Goal: Find specific page/section: Find specific page/section

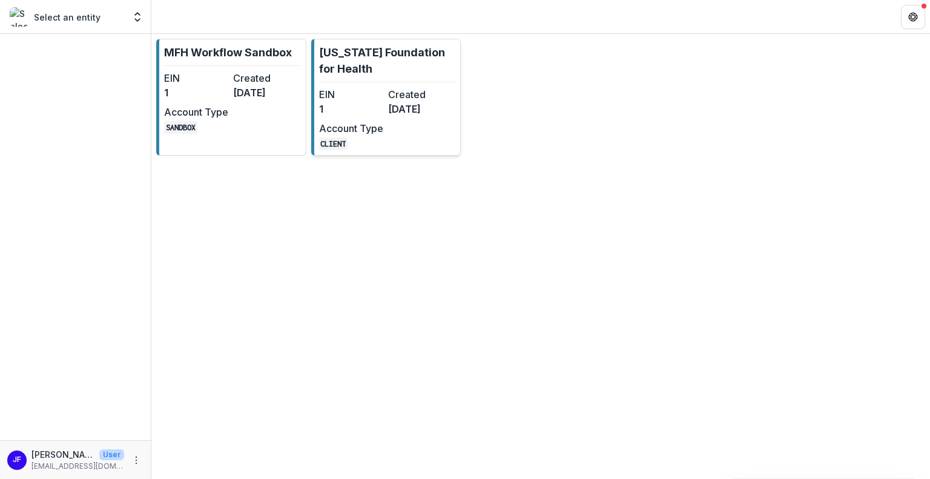
click at [413, 134] on div "EIN 1 Created [DATE] Account Type CLIENT" at bounding box center [385, 118] width 133 height 63
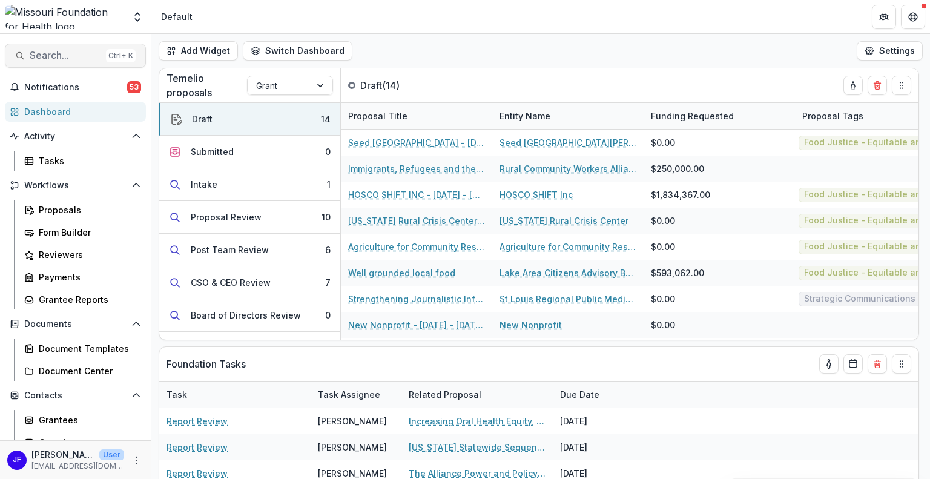
click at [39, 55] on span "Search..." at bounding box center [65, 56] width 71 height 12
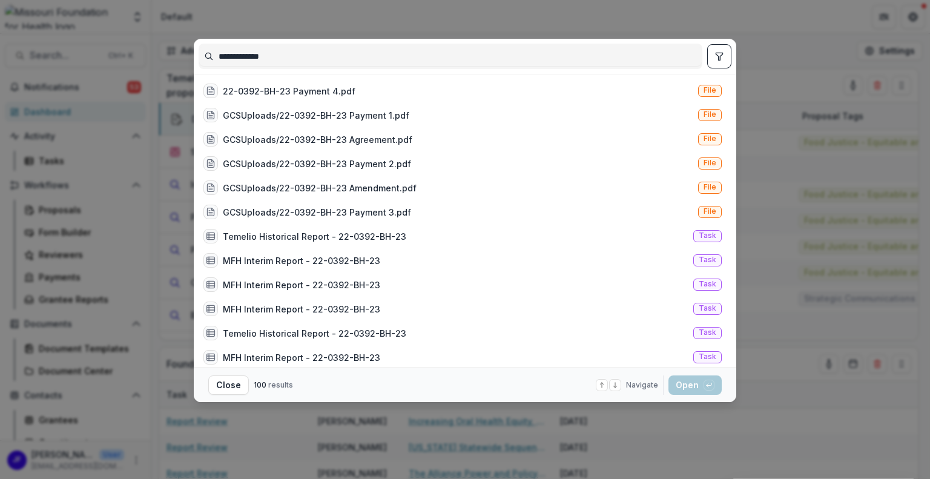
type input "**********"
click at [715, 58] on icon "toggle filters" at bounding box center [720, 56] width 10 height 10
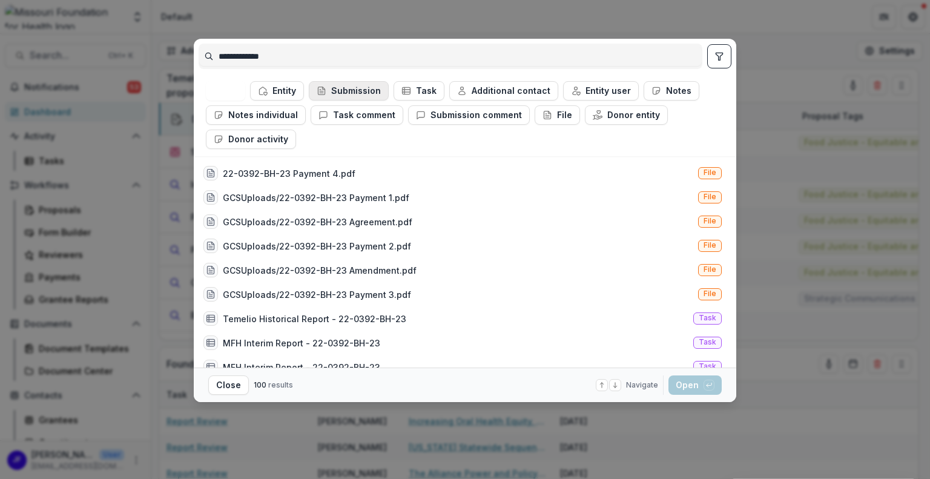
click at [357, 86] on button "Submission" at bounding box center [349, 90] width 80 height 19
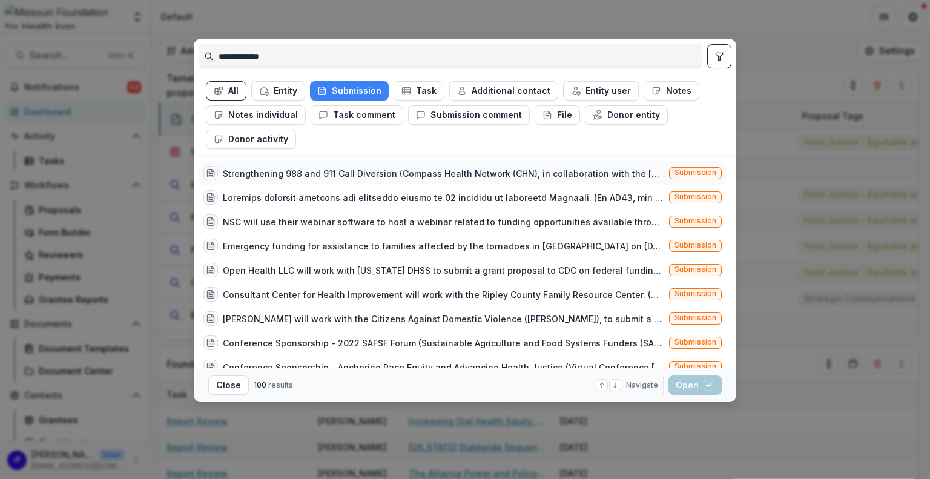
click at [504, 169] on div "Strengthening 988 and 911 Call Diversion (Compass Health Network (CHN), in coll…" at bounding box center [443, 173] width 441 height 13
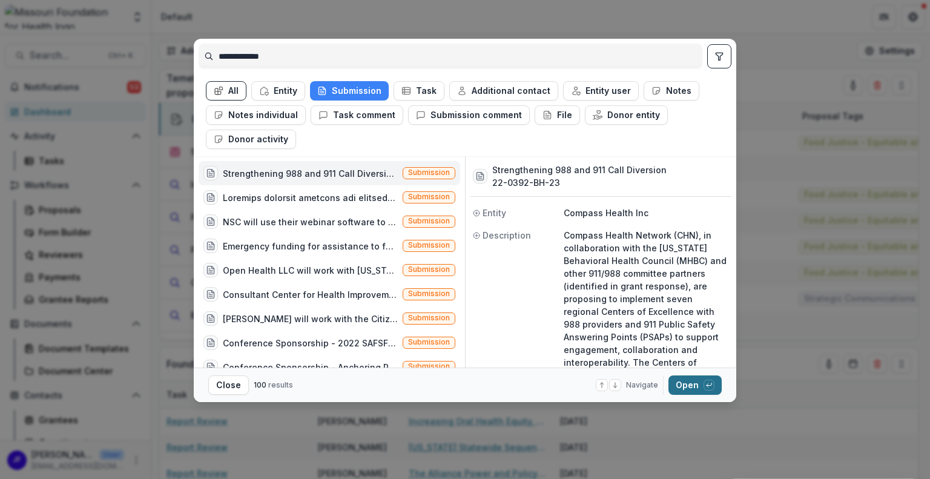
click at [689, 386] on button "Open with enter key" at bounding box center [695, 384] width 53 height 19
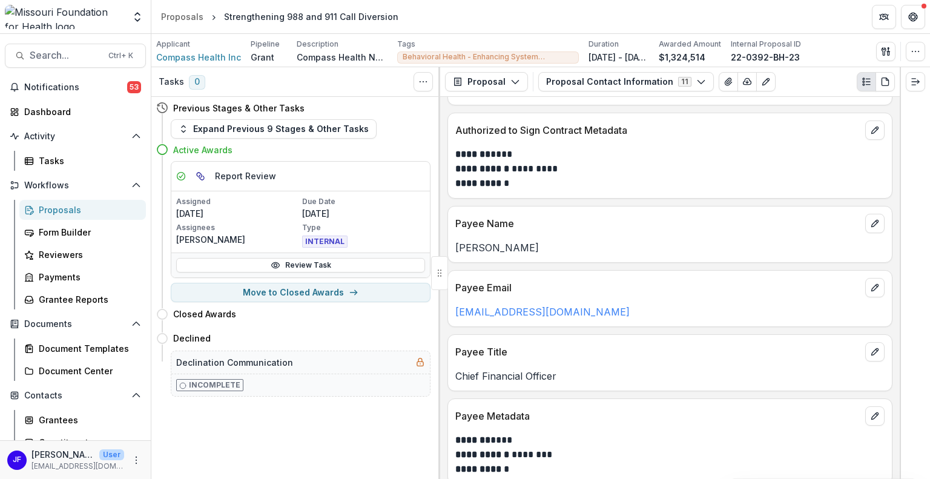
scroll to position [479, 0]
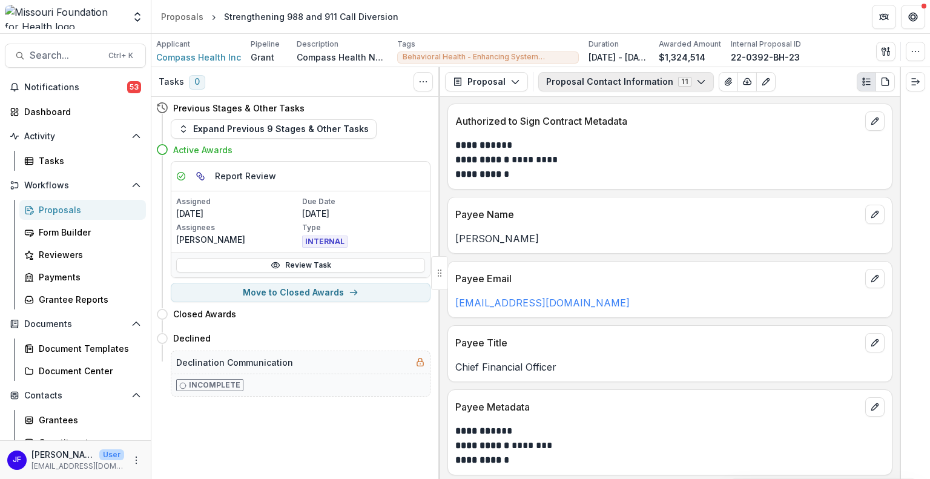
click at [562, 83] on button "Proposal Contact Information 11" at bounding box center [626, 81] width 176 height 19
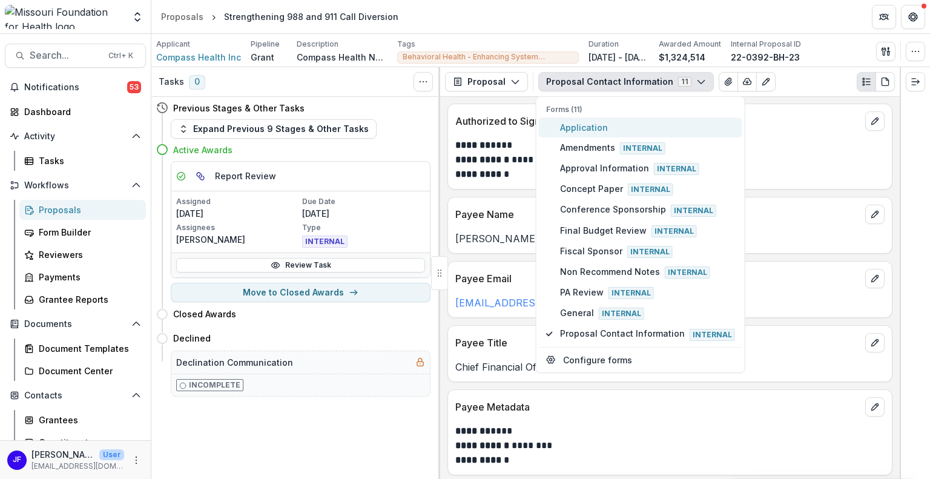
click at [560, 130] on span "Application" at bounding box center [647, 127] width 175 height 13
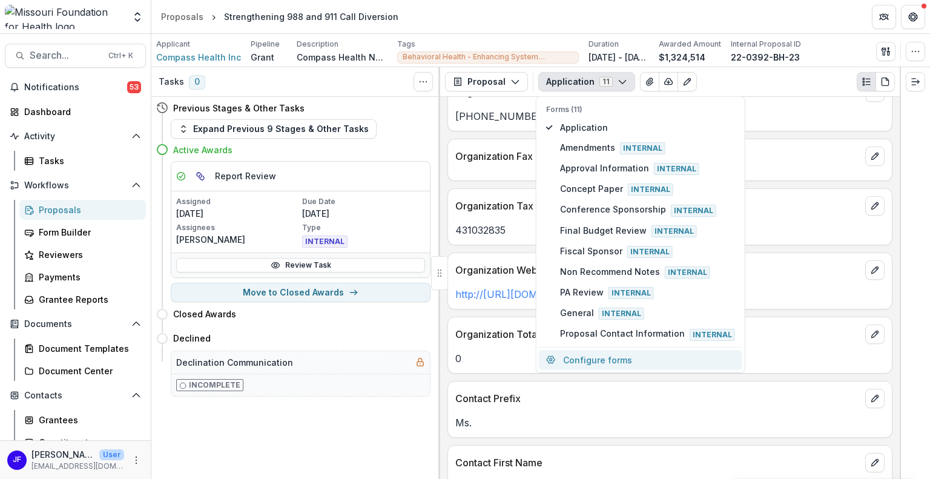
scroll to position [721, 0]
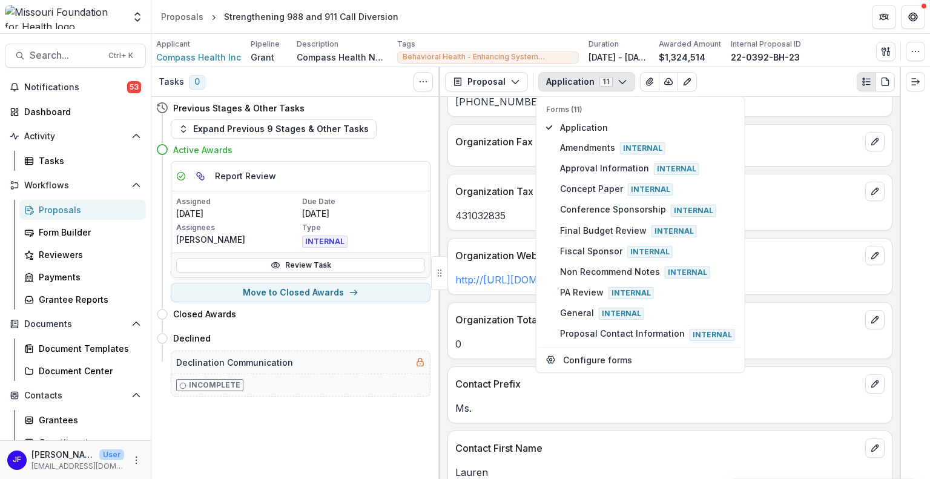
click at [378, 455] on div "Tasks 0 Show Cancelled Tasks Previous Stages & Other Tasks Expand Previous 9 St…" at bounding box center [295, 273] width 289 height 412
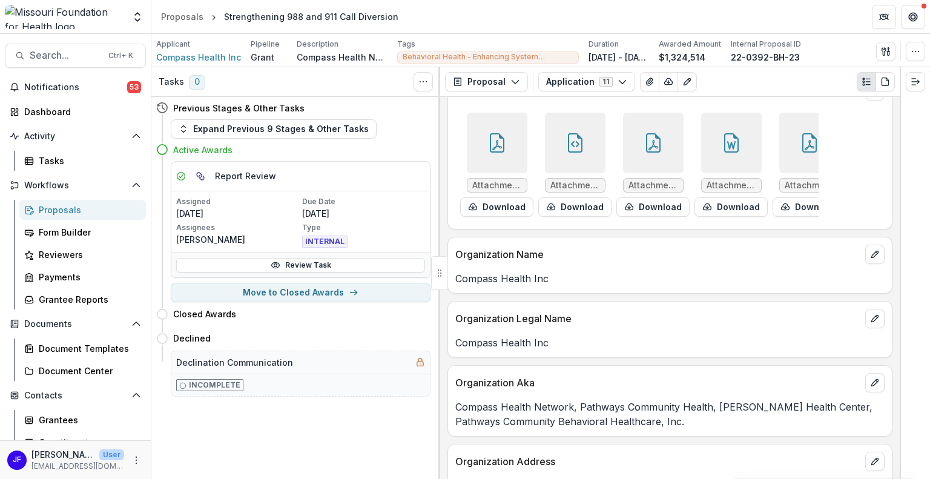
scroll to position [0, 0]
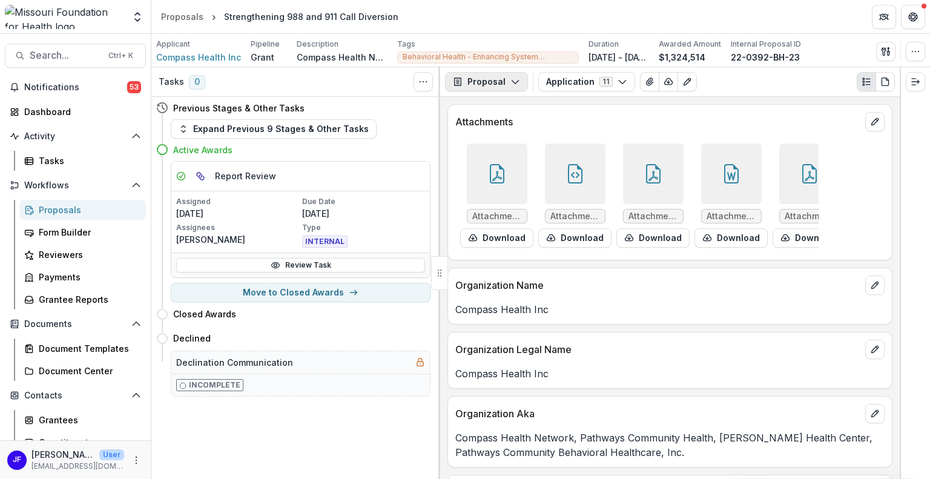
click at [481, 82] on button "Proposal" at bounding box center [486, 81] width 83 height 19
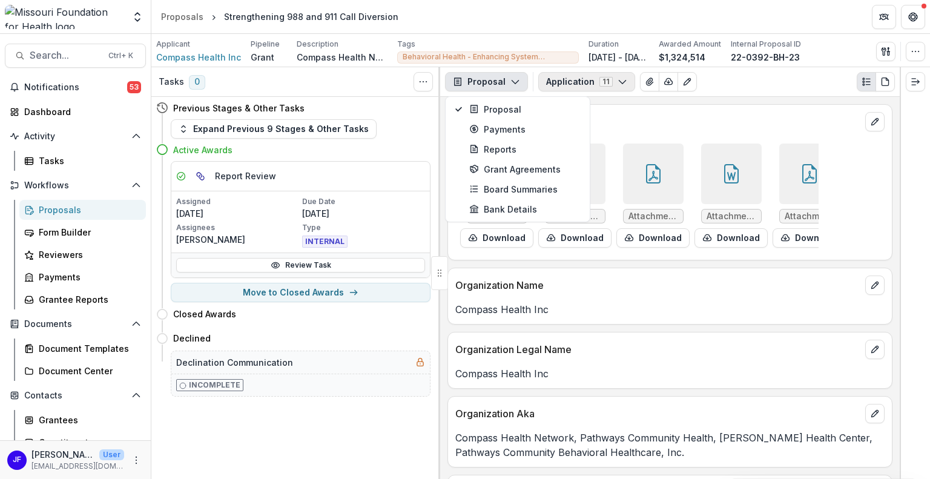
click at [563, 82] on button "Application 11" at bounding box center [586, 81] width 97 height 19
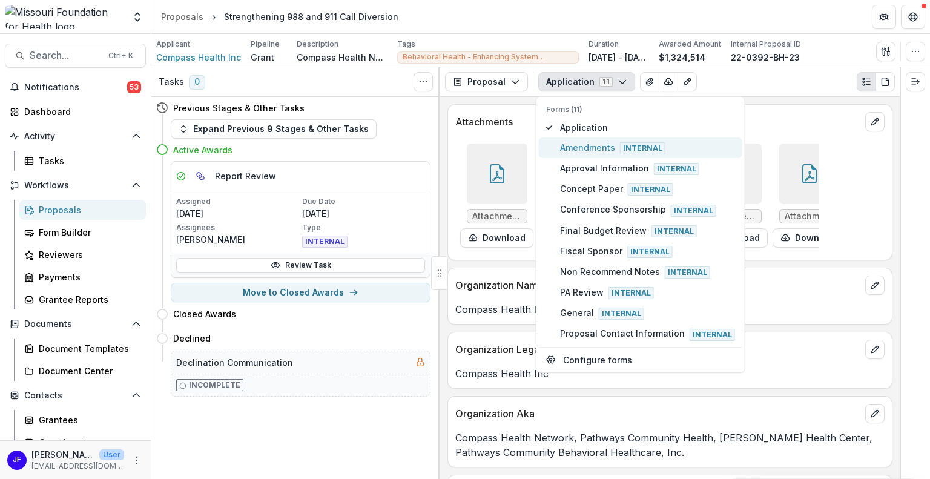
click at [579, 149] on span "Amendments Internal" at bounding box center [647, 147] width 175 height 13
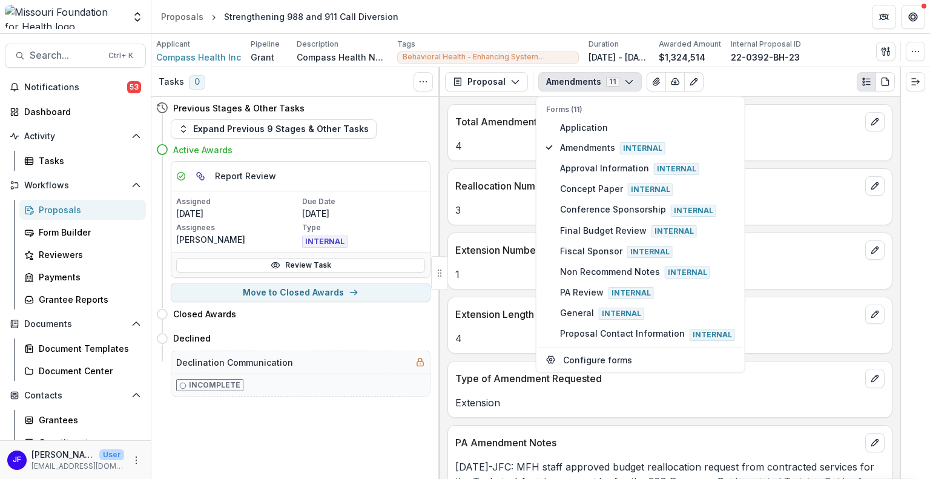
click at [342, 441] on div "Tasks 0 Show Cancelled Tasks Previous Stages & Other Tasks Expand Previous 9 St…" at bounding box center [295, 273] width 289 height 412
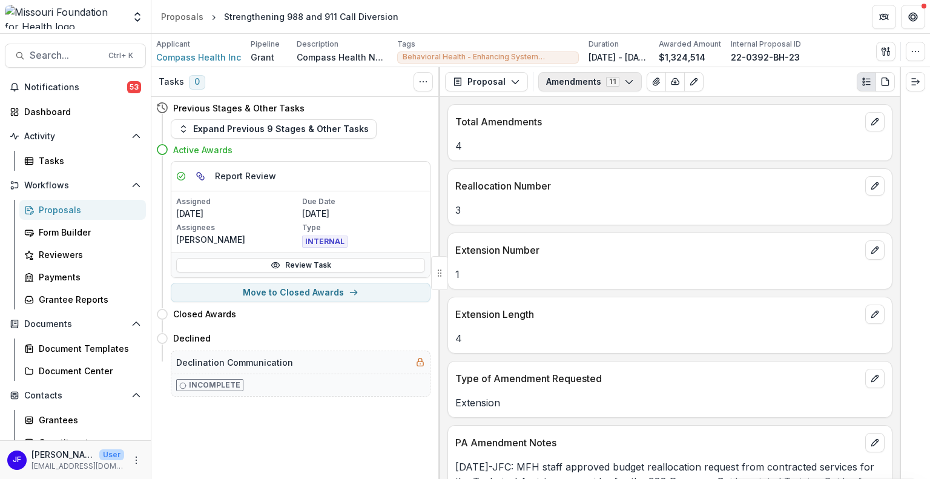
click at [566, 81] on button "Amendments 11" at bounding box center [590, 81] width 104 height 19
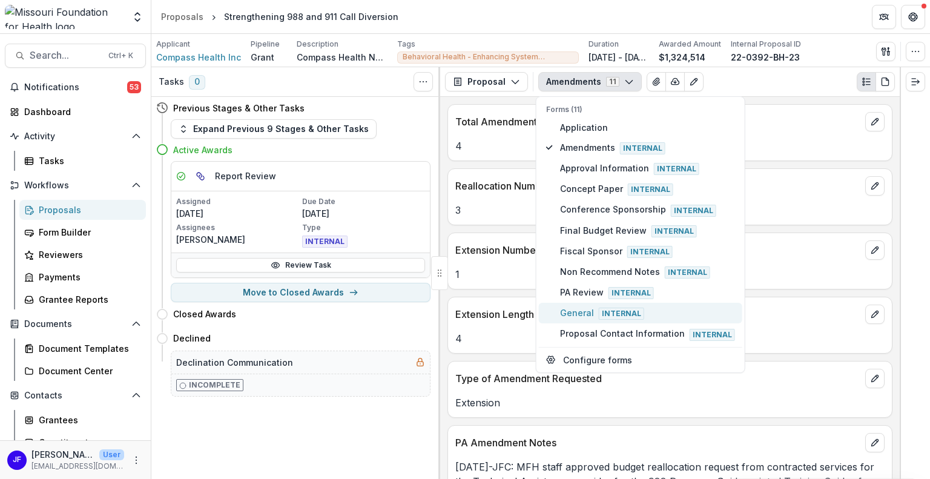
click at [563, 309] on span "General Internal" at bounding box center [647, 312] width 175 height 13
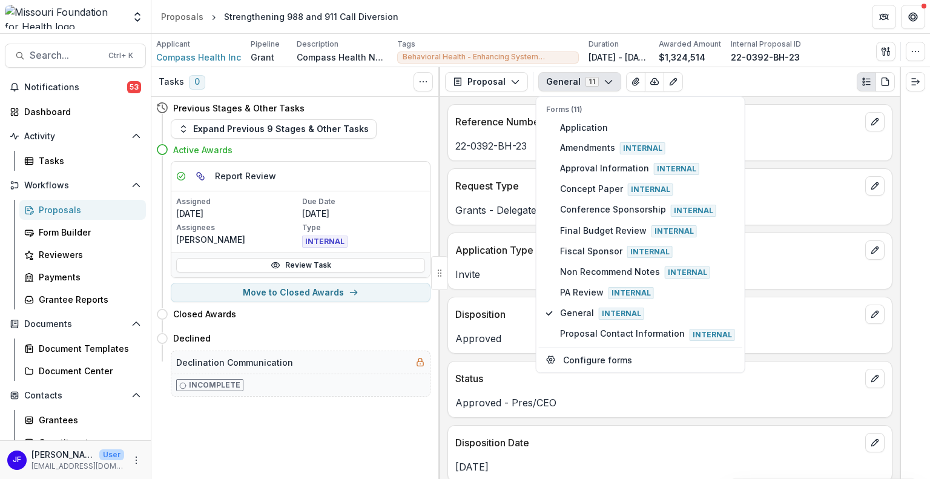
click at [349, 438] on div "Tasks 0 Show Cancelled Tasks Previous Stages & Other Tasks Expand Previous 9 St…" at bounding box center [295, 273] width 289 height 412
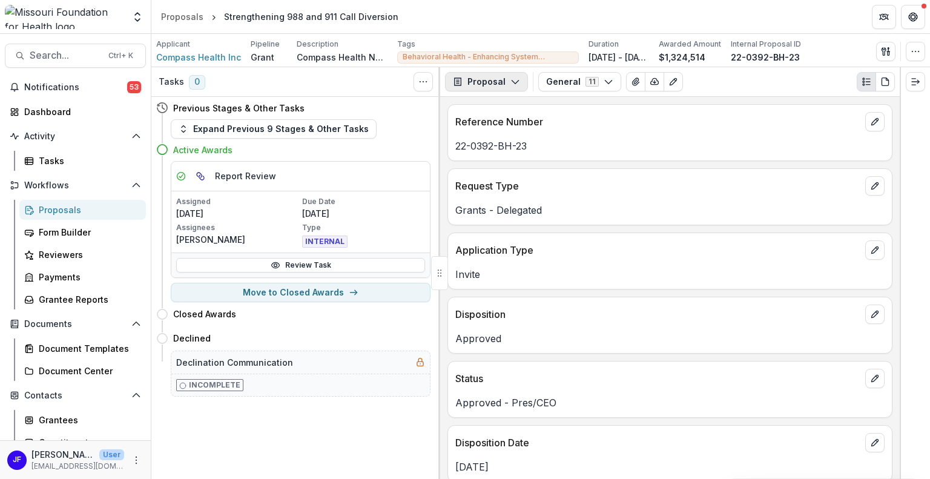
click at [482, 84] on button "Proposal" at bounding box center [486, 81] width 83 height 19
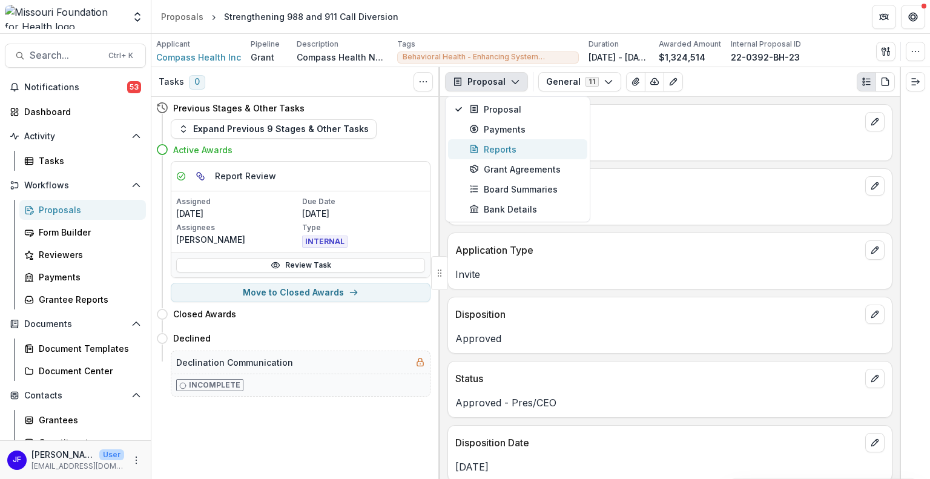
click at [492, 152] on div "Reports" at bounding box center [524, 149] width 111 height 13
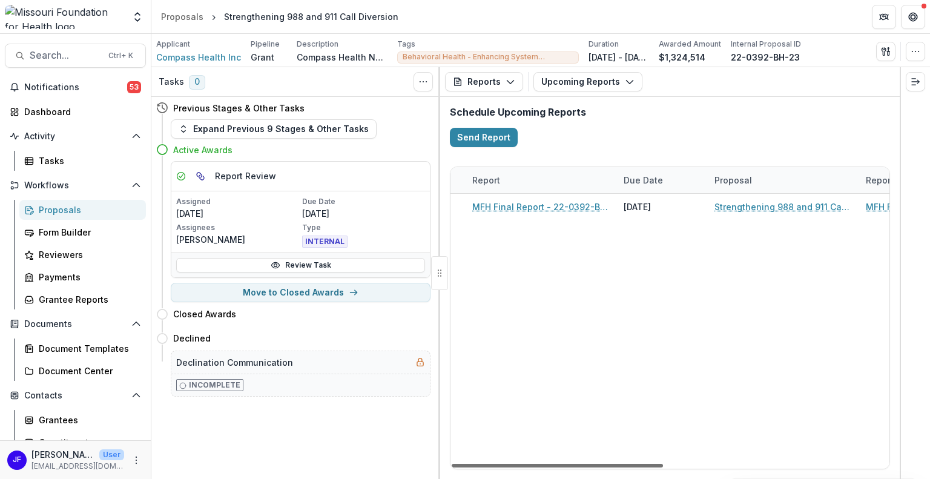
scroll to position [0, 231]
drag, startPoint x: 611, startPoint y: 466, endPoint x: 573, endPoint y: 394, distance: 81.8
click at [663, 466] on div at bounding box center [557, 466] width 211 height 4
